Goal: Task Accomplishment & Management: Use online tool/utility

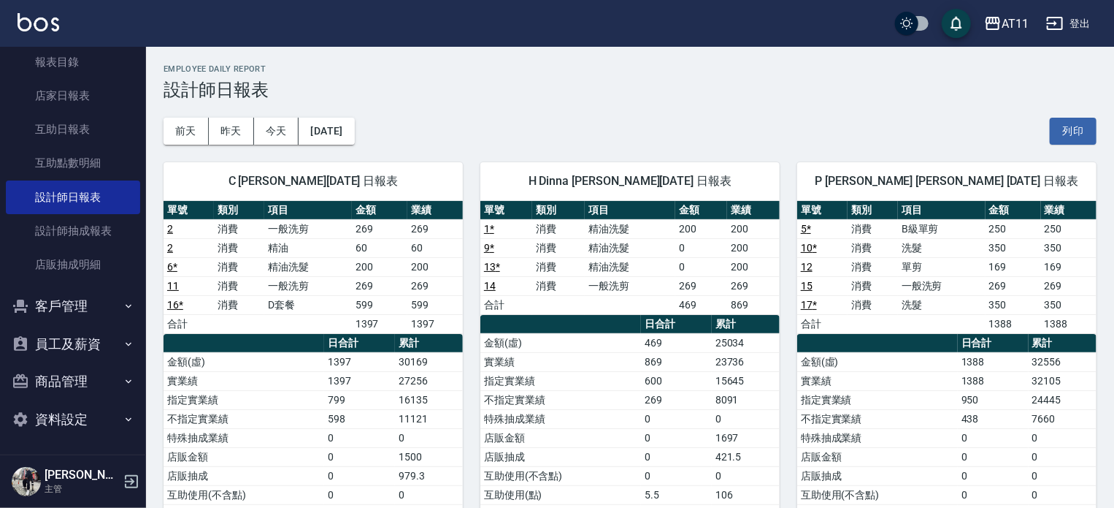
scroll to position [73, 0]
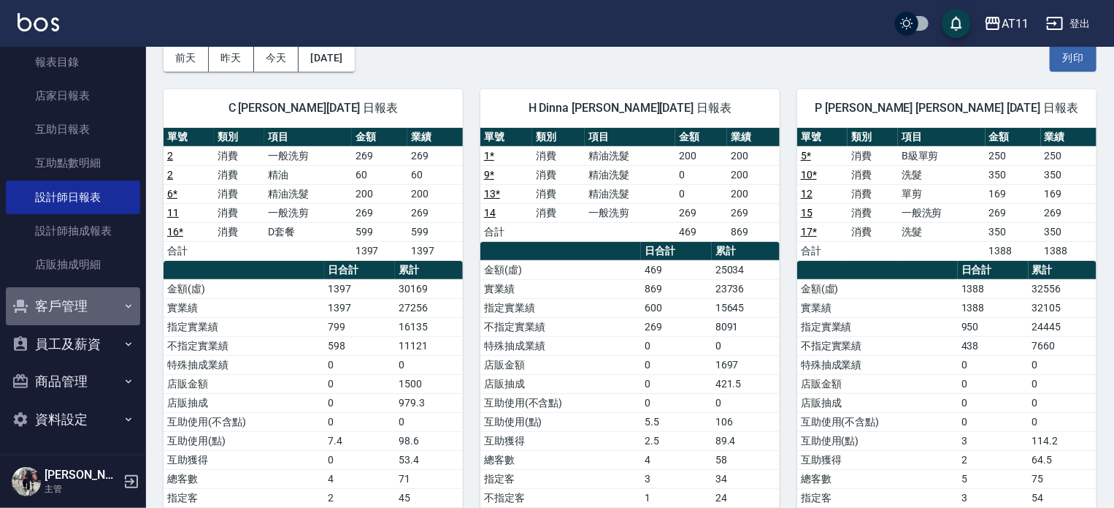
click at [75, 299] on button "客戶管理" at bounding box center [73, 306] width 134 height 38
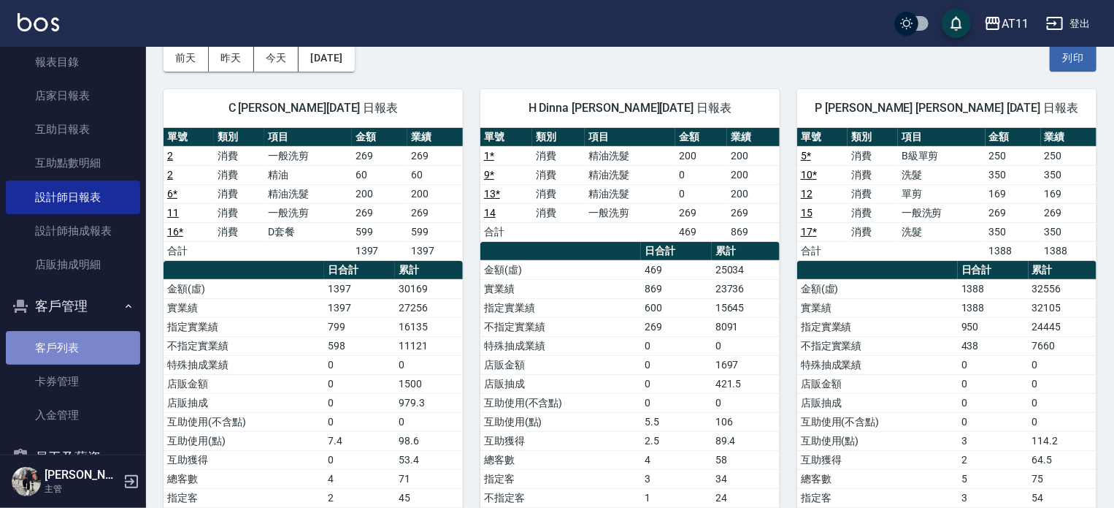
click at [96, 335] on link "客戶列表" at bounding box center [73, 348] width 134 height 34
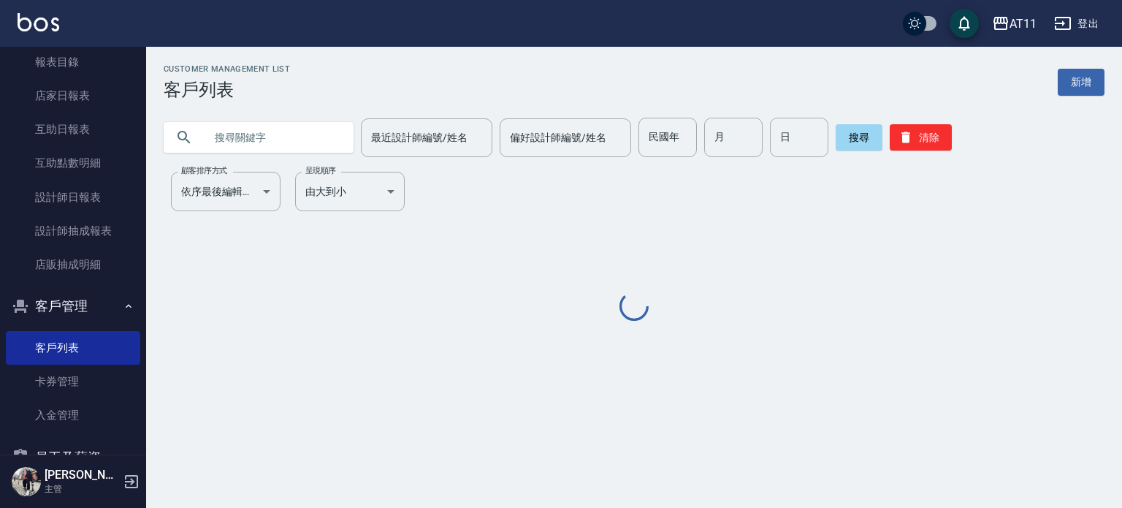
click at [264, 134] on input "text" at bounding box center [272, 137] width 137 height 39
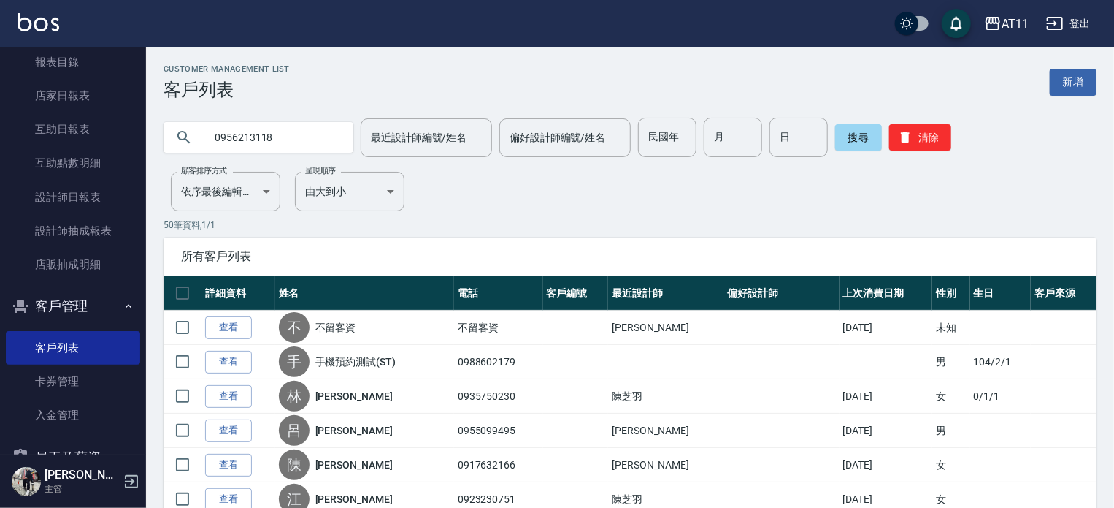
type input "0956213118"
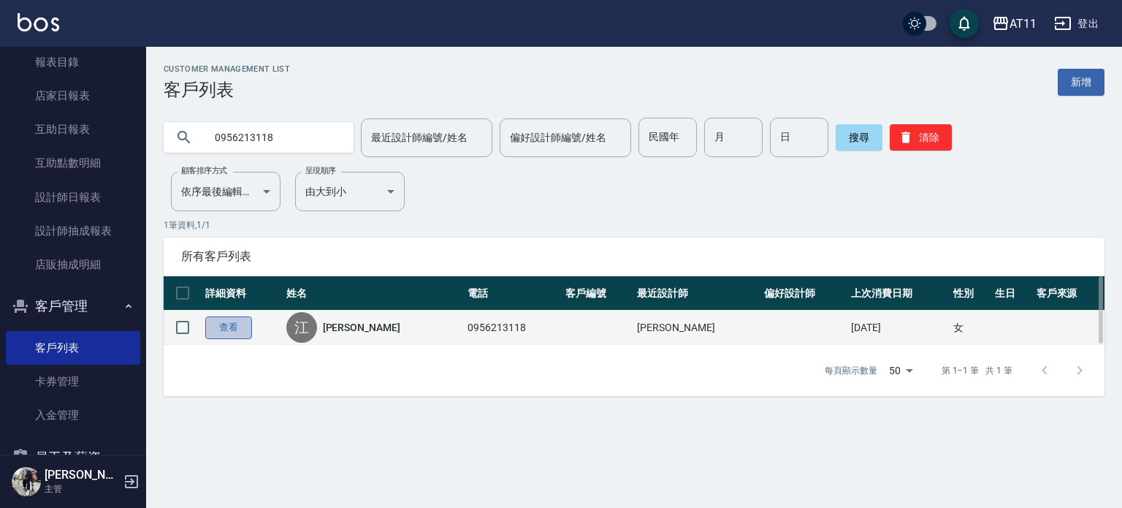
click at [226, 326] on link "查看" at bounding box center [228, 327] width 47 height 23
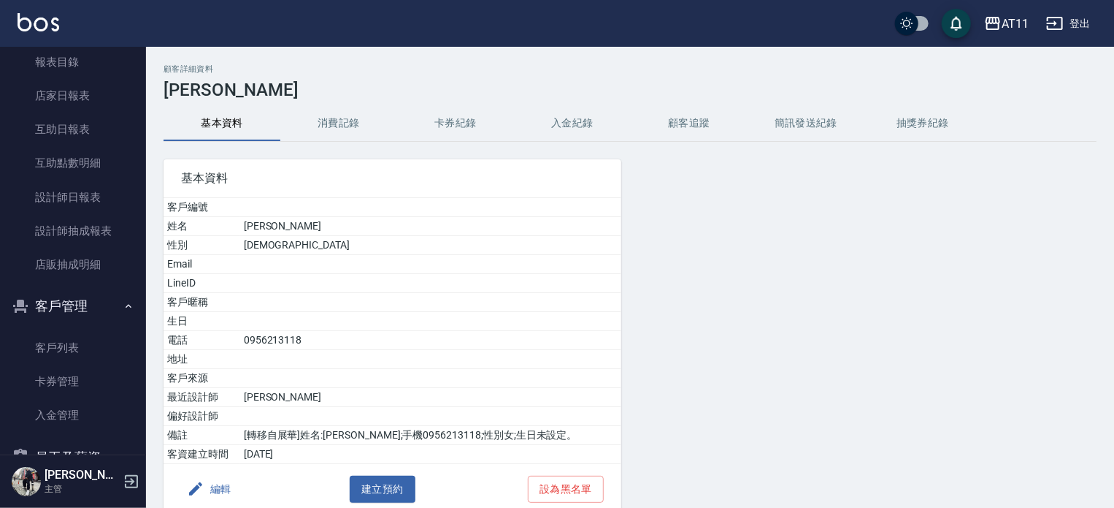
drag, startPoint x: 634, startPoint y: 118, endPoint x: 607, endPoint y: 121, distance: 27.2
click at [634, 118] on button "顧客追蹤" at bounding box center [689, 123] width 117 height 35
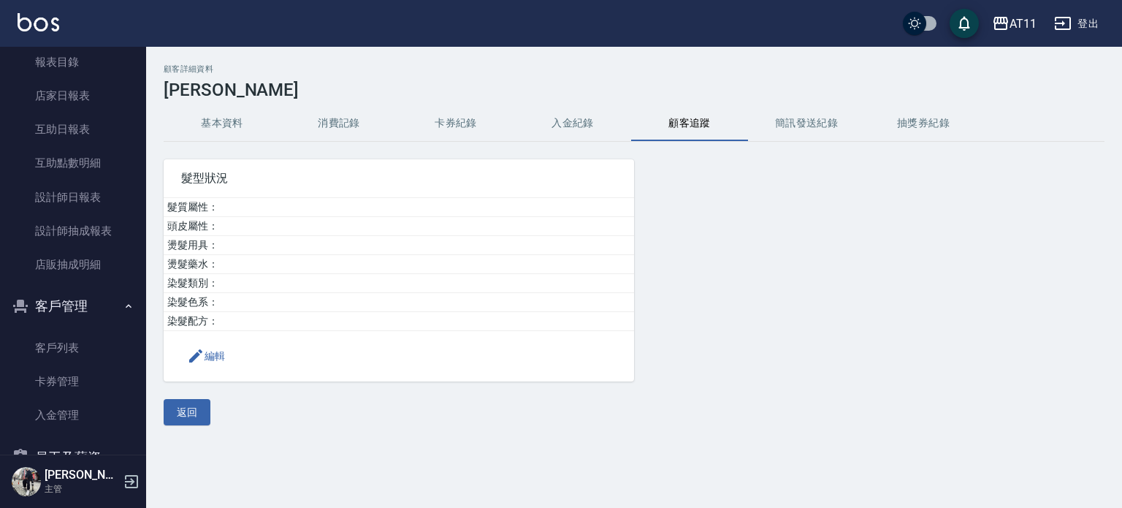
click at [605, 121] on button "入金紀錄" at bounding box center [572, 123] width 117 height 35
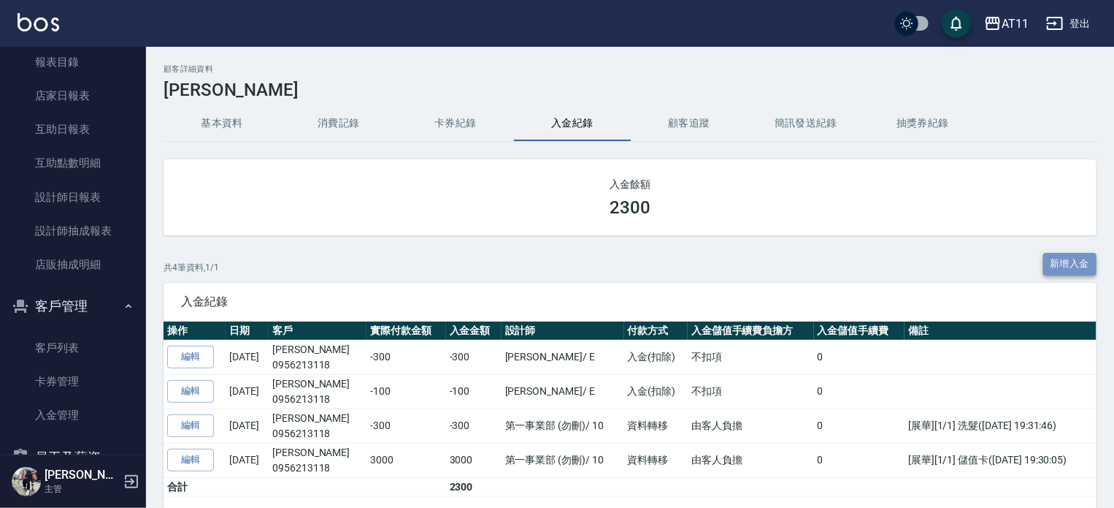
click at [1066, 259] on button "新增入金" at bounding box center [1071, 264] width 54 height 23
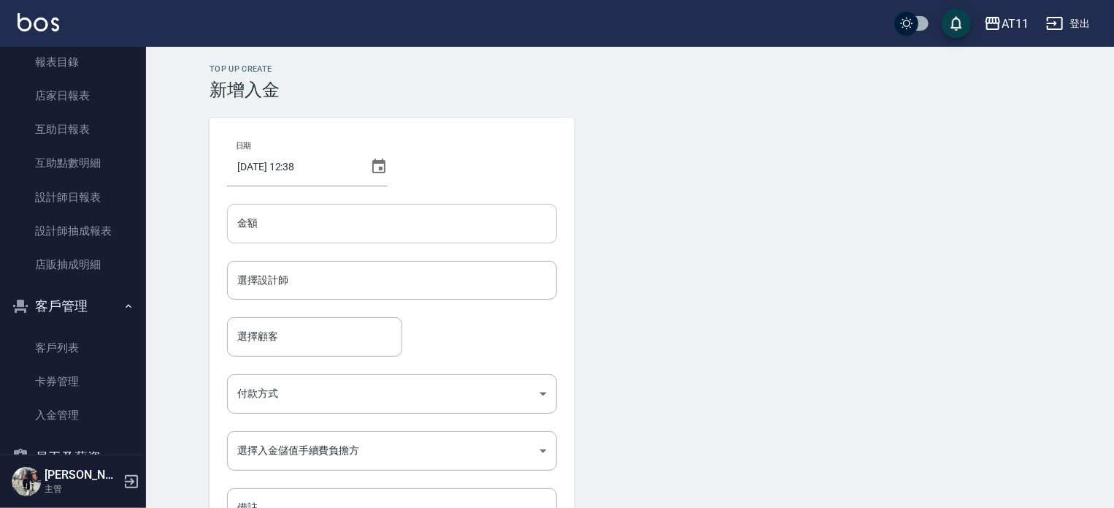
click at [345, 210] on input "金額" at bounding box center [392, 223] width 330 height 39
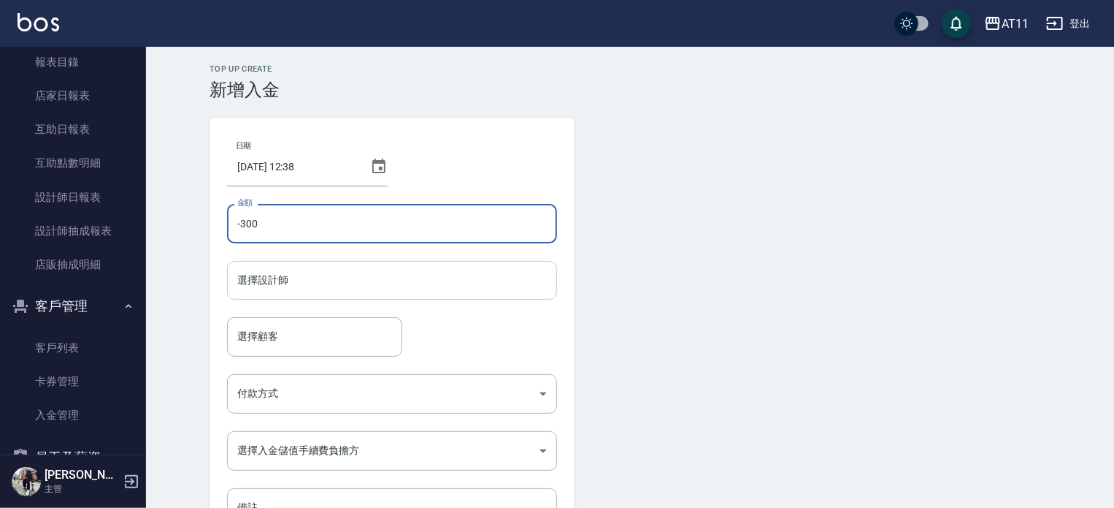
type input "-300"
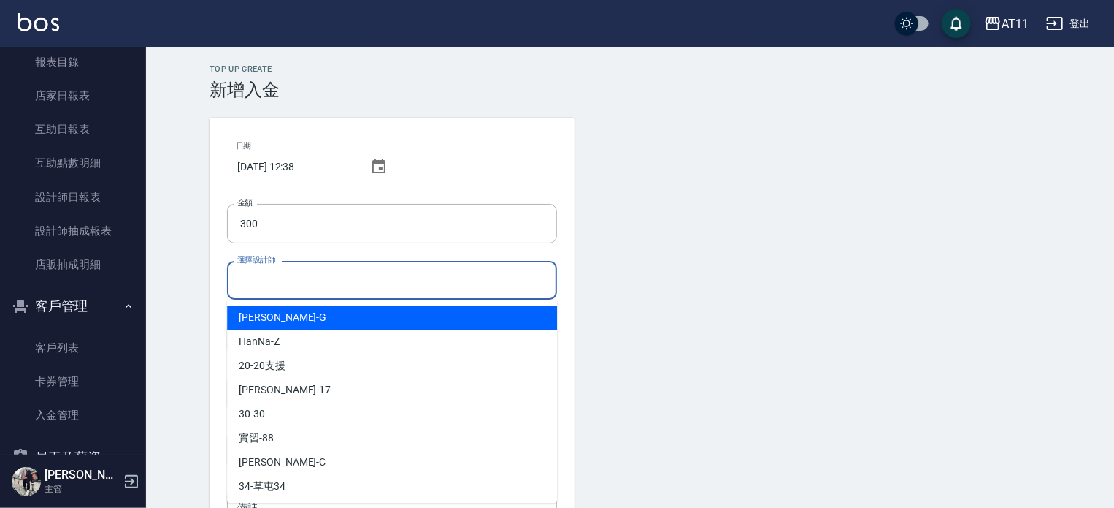
click at [332, 273] on input "選擇設計師" at bounding box center [392, 280] width 317 height 26
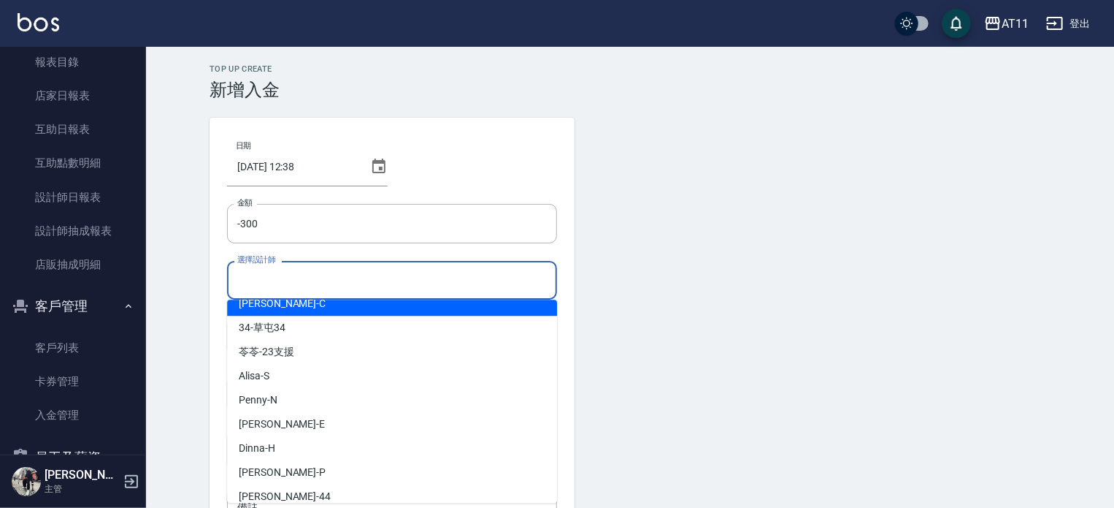
scroll to position [169, 0]
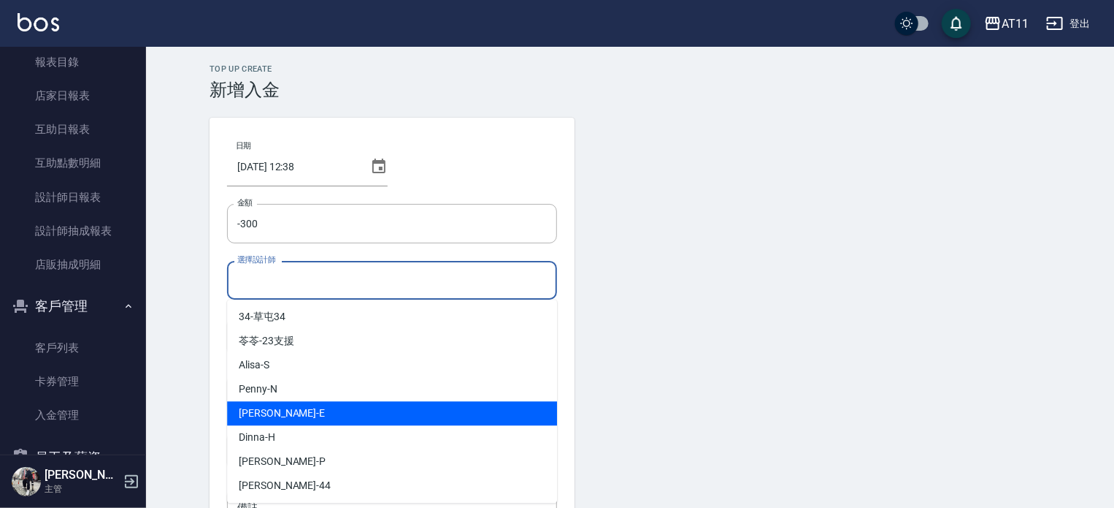
click at [280, 420] on div "[PERSON_NAME] -E" at bounding box center [392, 413] width 330 height 24
type input "[PERSON_NAME]-E"
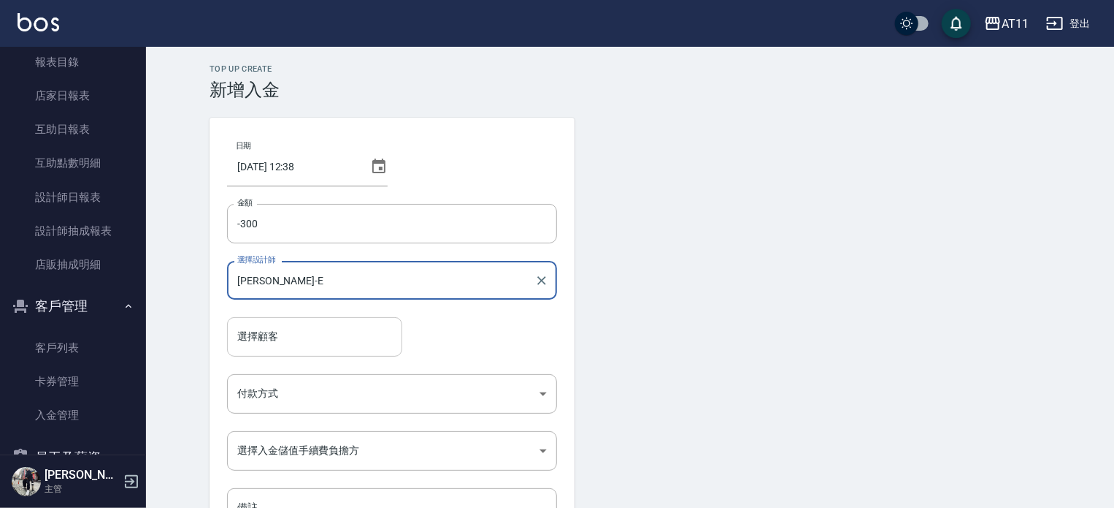
click at [278, 349] on input "選擇顧客" at bounding box center [315, 336] width 162 height 26
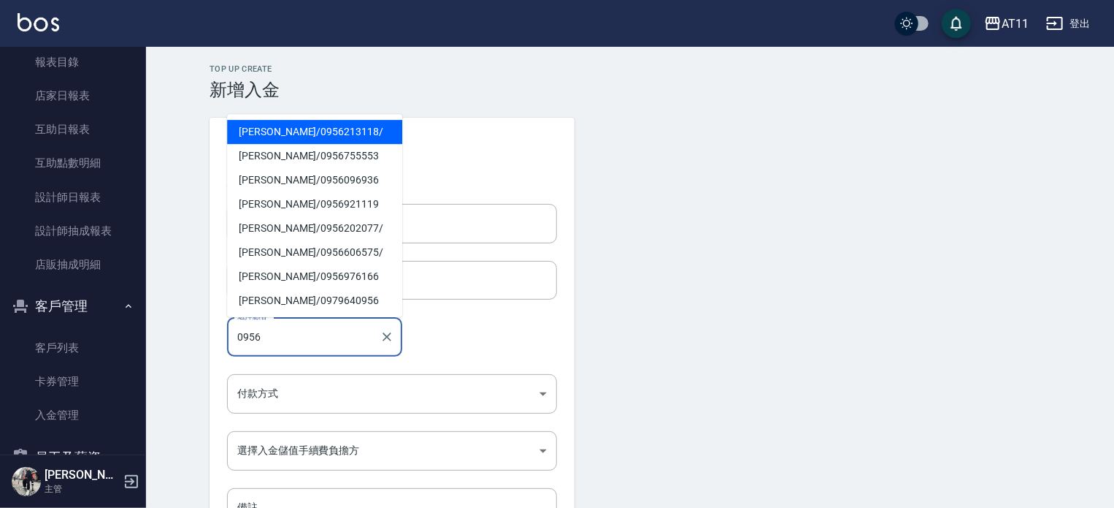
click at [317, 132] on span "[PERSON_NAME]/ 0956213118 /" at bounding box center [314, 132] width 175 height 24
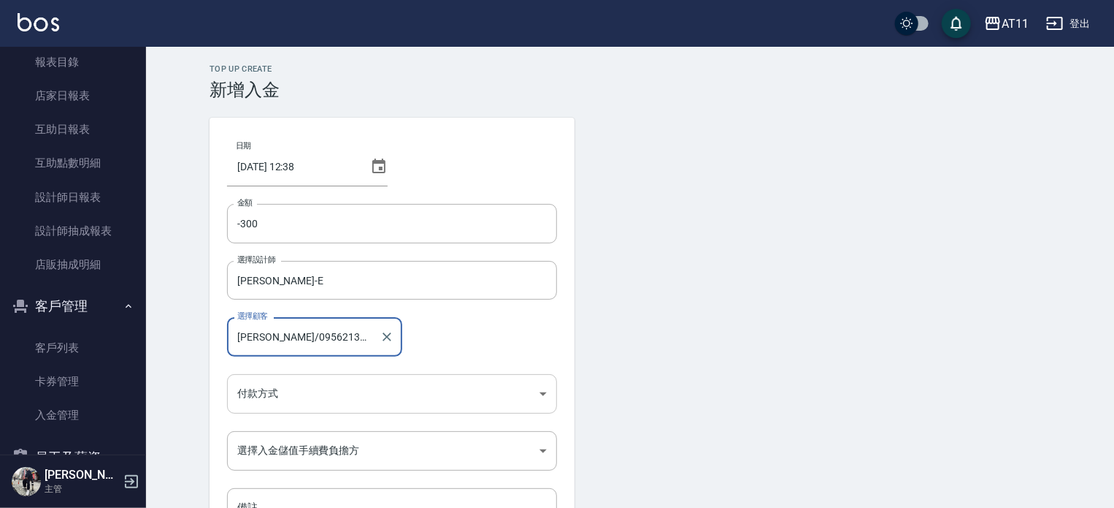
type input "[PERSON_NAME]/0956213118/"
click at [266, 397] on body "AT11 登出 櫃檯作業 打帳單 帳單列表 現金收支登錄 材料自購登錄 每日結帳 排班表 現場電腦打卡 掃碼打卡 預約管理 預約管理 單日預約紀錄 單週預約紀…" at bounding box center [557, 303] width 1114 height 606
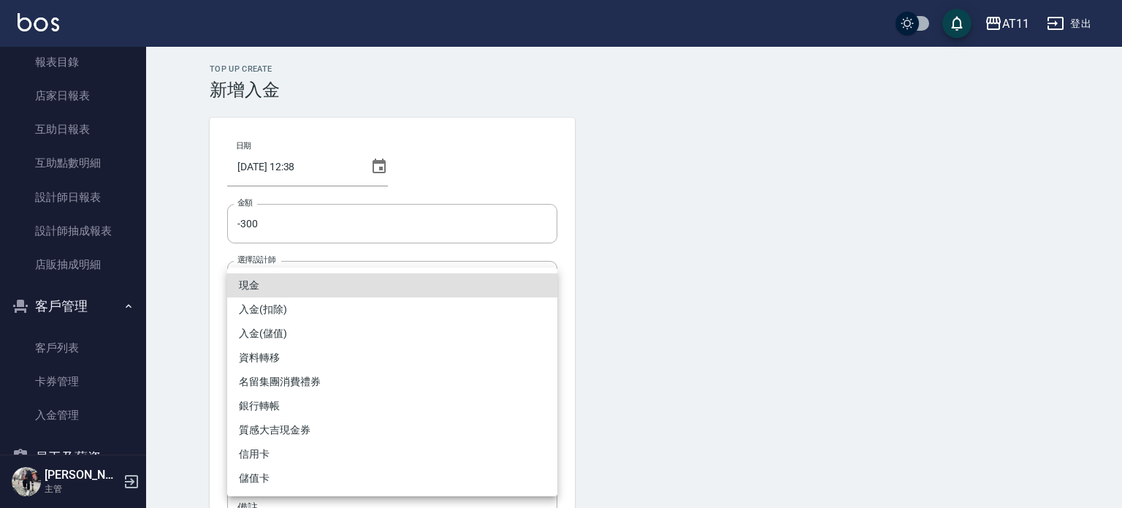
click at [315, 310] on li "入金(扣除)" at bounding box center [392, 309] width 330 height 24
type input "入金(扣除)"
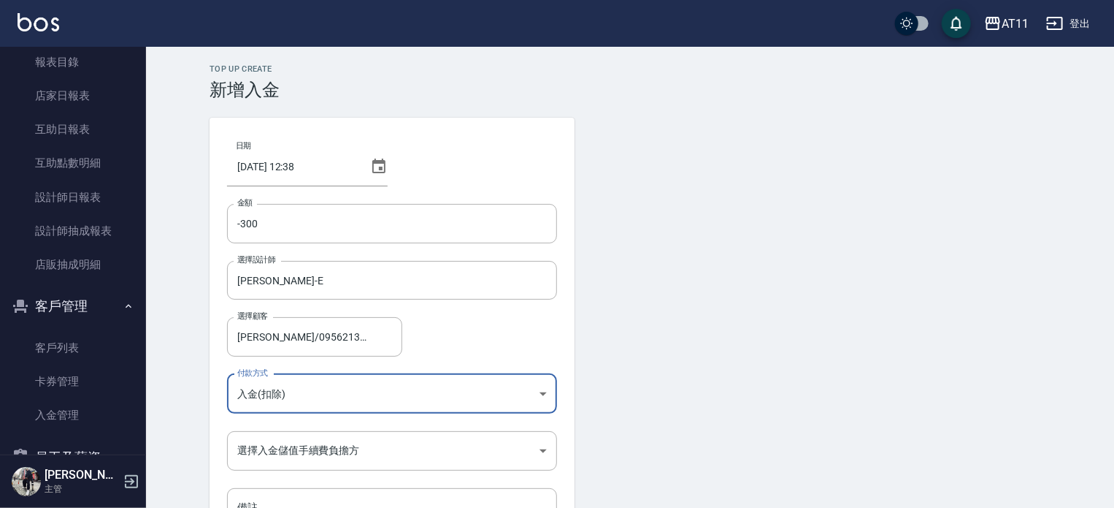
click at [301, 399] on body "AT11 登出 櫃檯作業 打帳單 帳單列表 現金收支登錄 材料自購登錄 每日結帳 排班表 現場電腦打卡 掃碼打卡 預約管理 預約管理 單日預約紀錄 單週預約紀…" at bounding box center [557, 303] width 1114 height 606
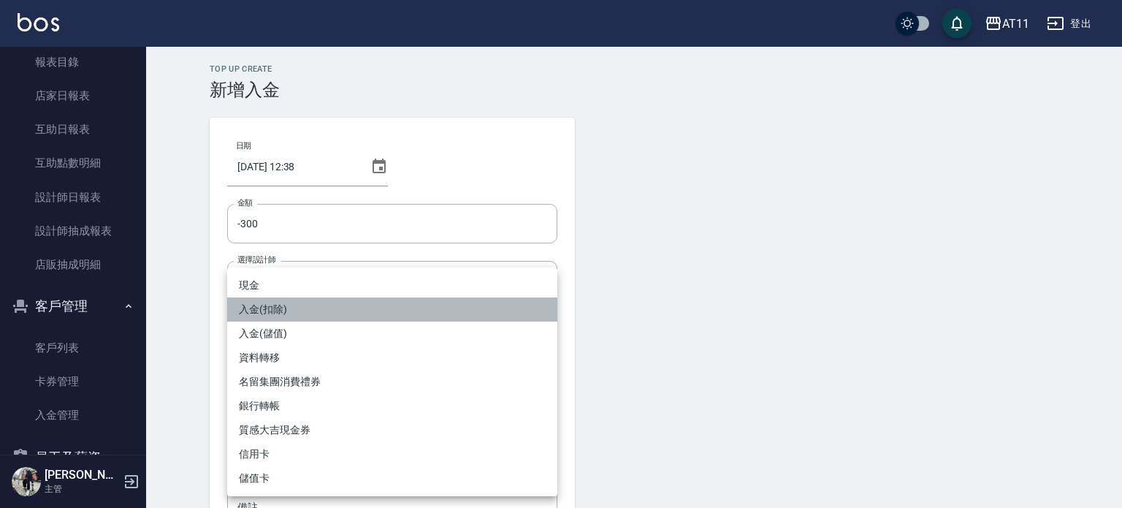
click at [296, 305] on li "入金(扣除)" at bounding box center [392, 309] width 330 height 24
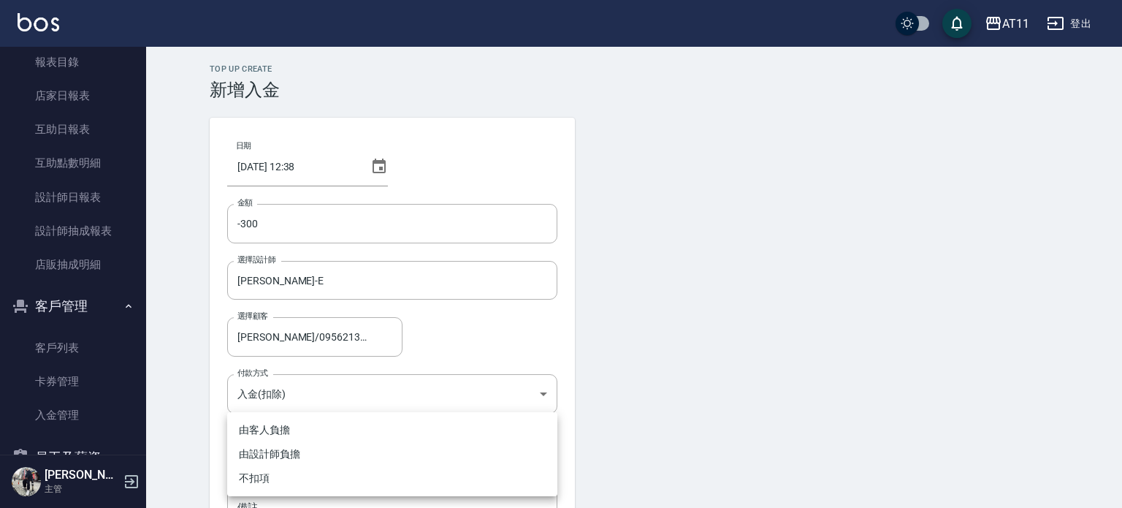
click at [297, 448] on body "AT11 登出 櫃檯作業 打帳單 帳單列表 現金收支登錄 材料自購登錄 每日結帳 排班表 現場電腦打卡 掃碼打卡 預約管理 預約管理 單日預約紀錄 單週預約紀…" at bounding box center [561, 303] width 1122 height 606
click at [249, 482] on li "不扣項" at bounding box center [392, 478] width 330 height 24
type input "WITHOUTHANDLINGFEE"
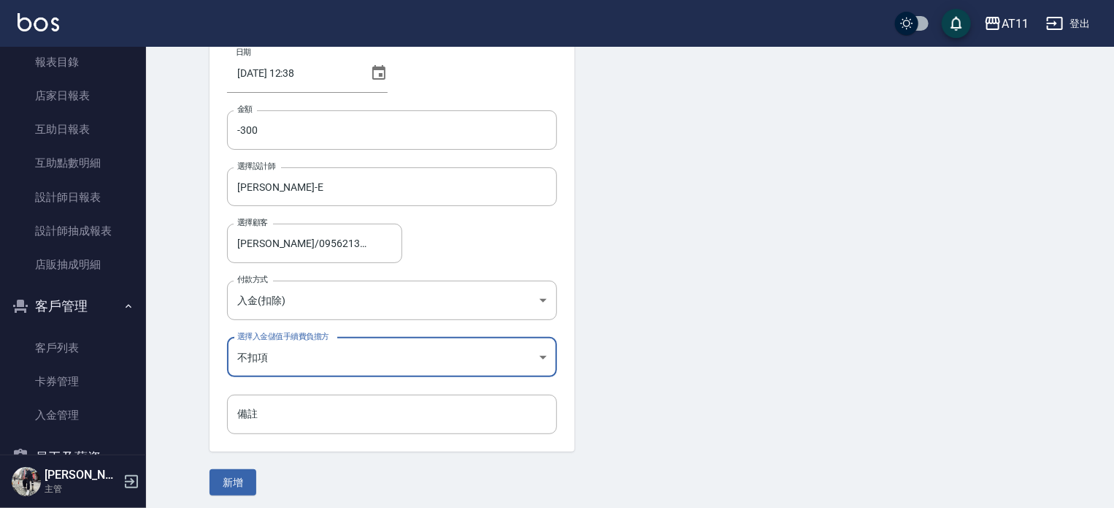
scroll to position [99, 0]
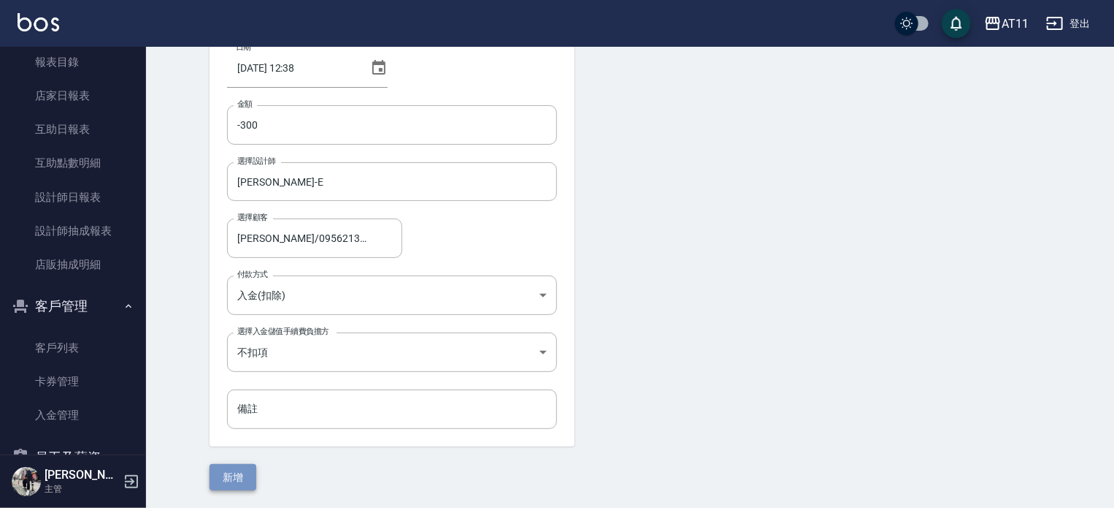
click at [237, 478] on button "新增" at bounding box center [233, 477] width 47 height 27
